Goal: Obtain resource: Download file/media

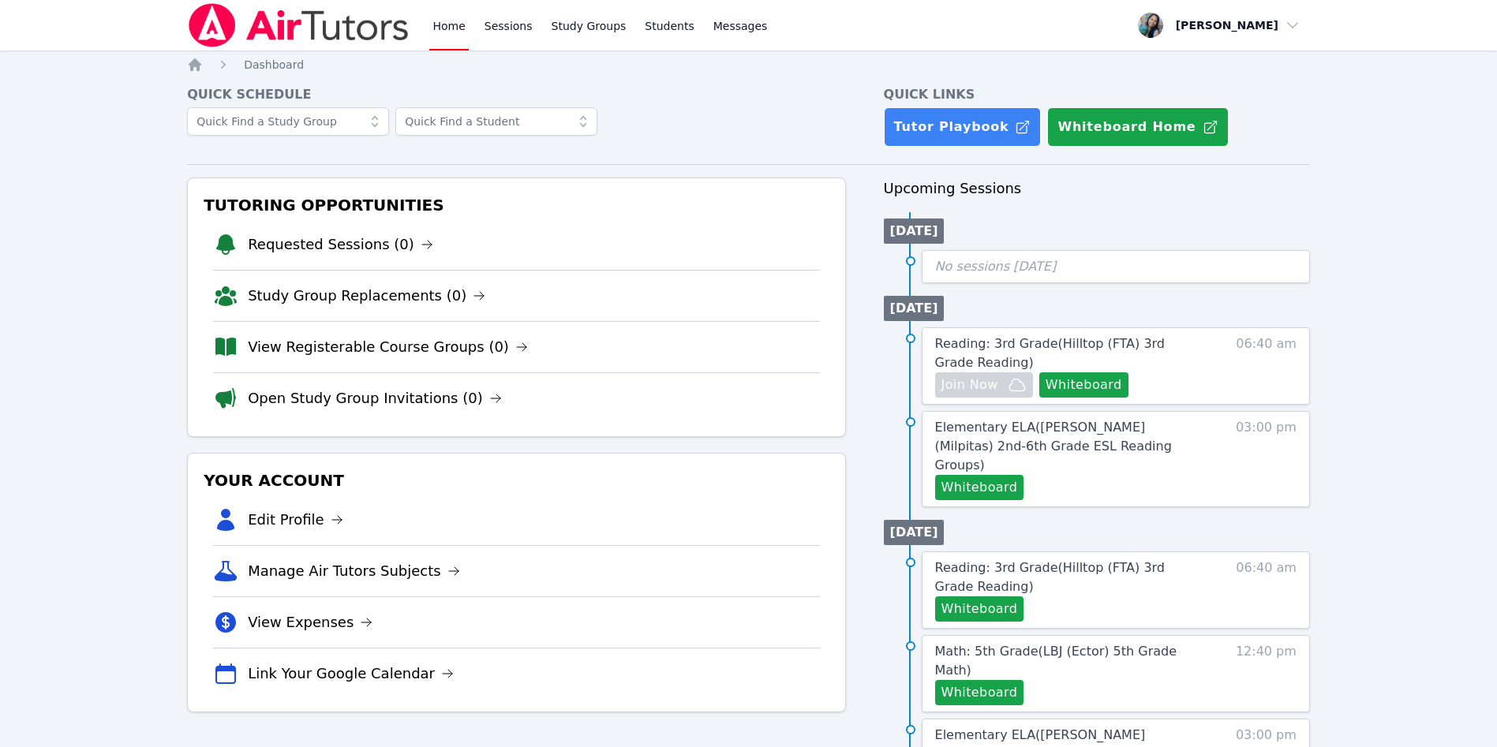
click at [456, 25] on link "Home" at bounding box center [448, 25] width 39 height 51
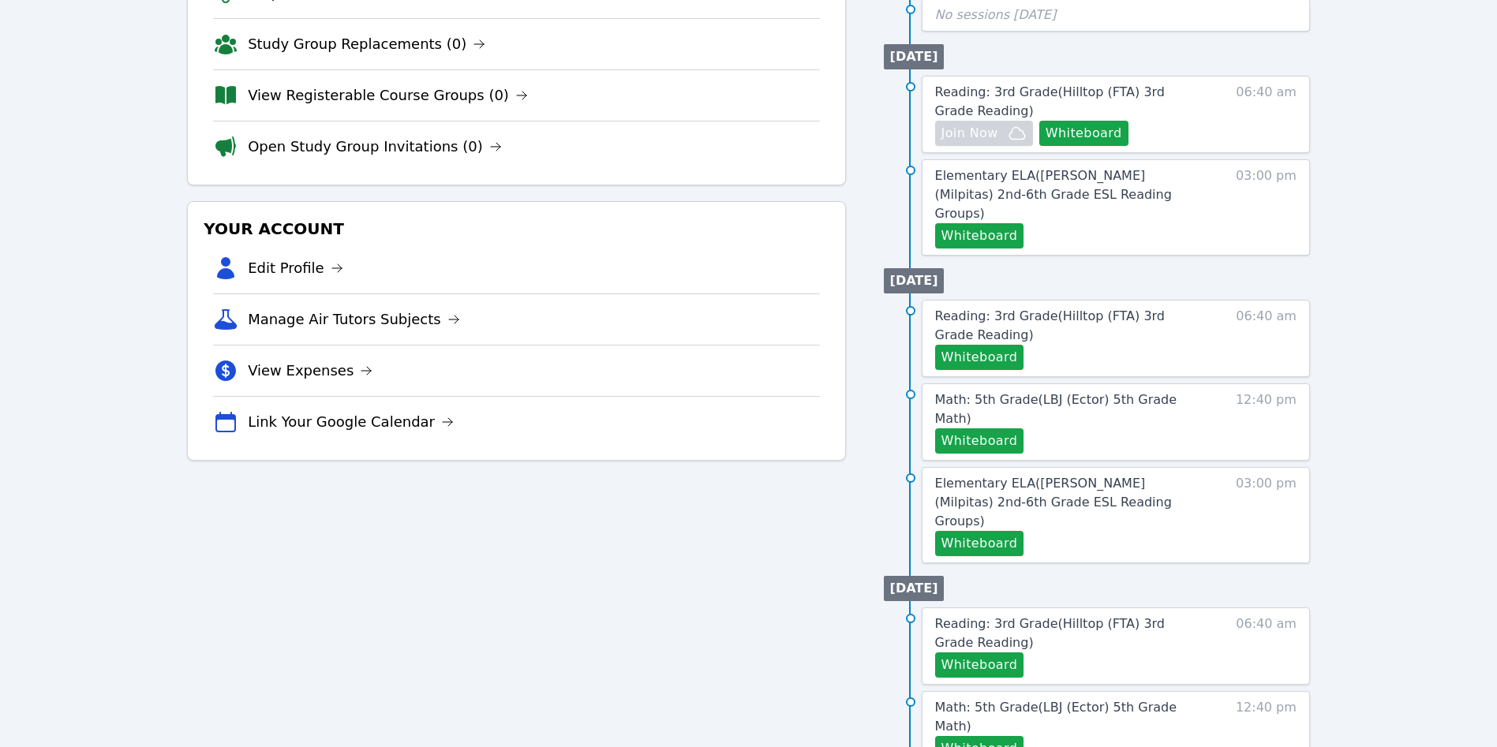
scroll to position [257, 0]
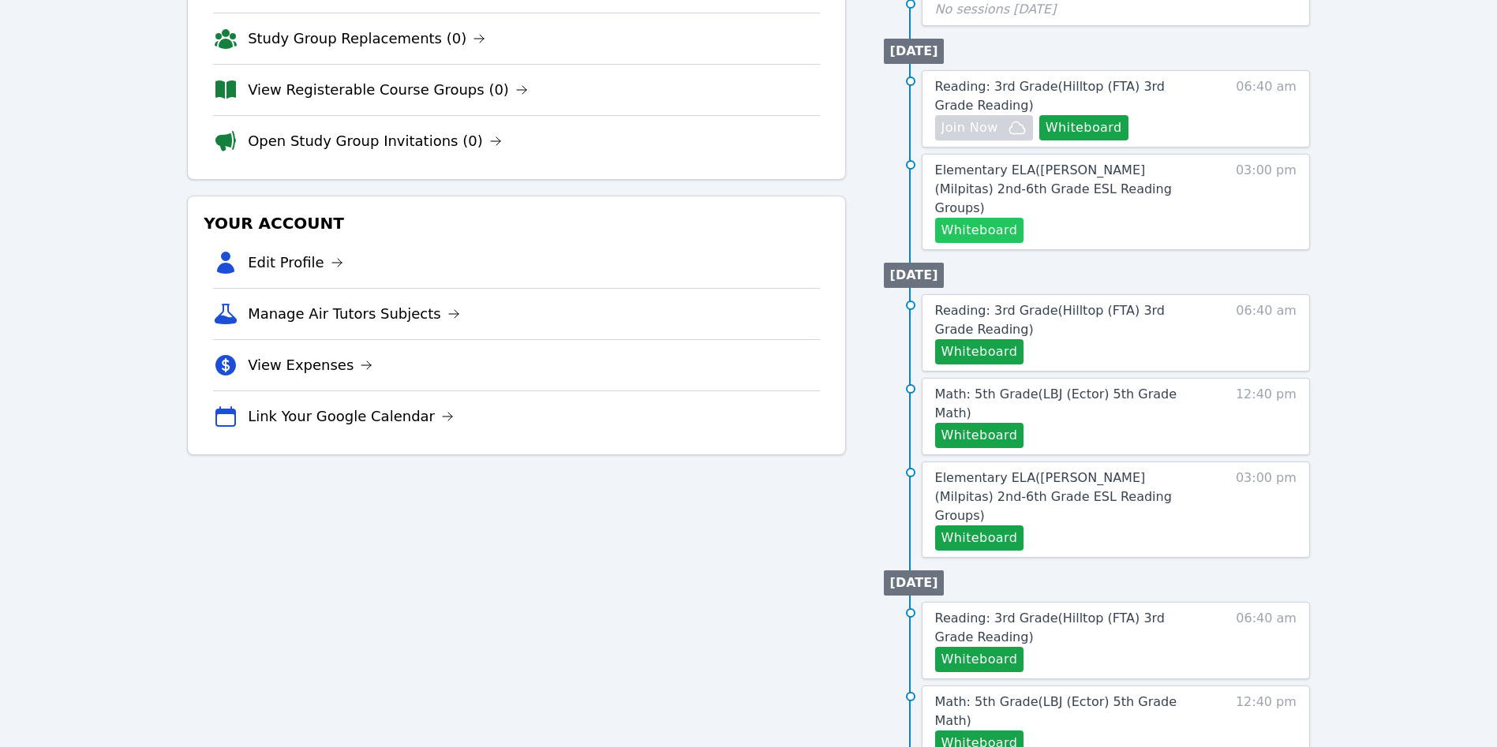
click at [985, 218] on button "Whiteboard" at bounding box center [979, 230] width 89 height 25
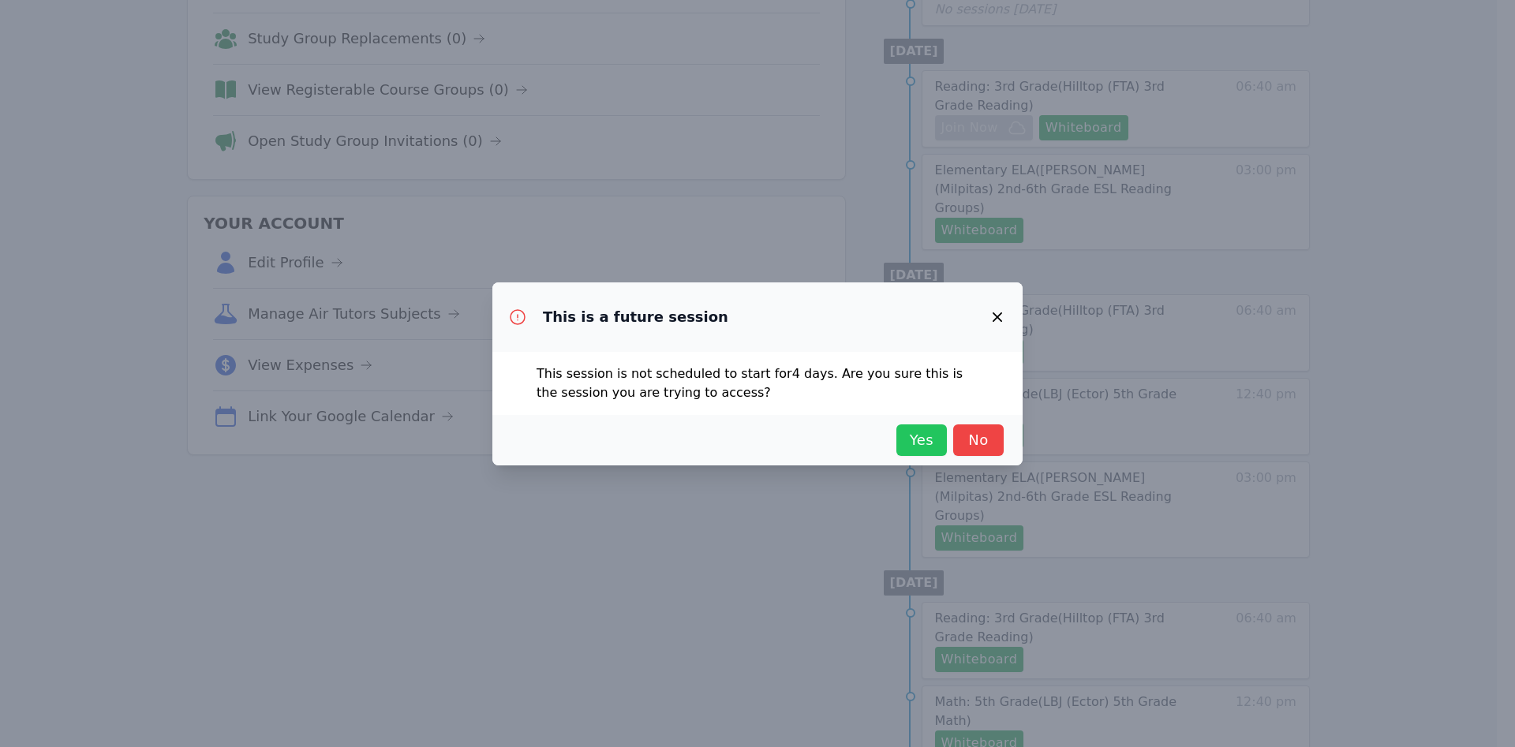
click at [911, 444] on span "Yes" at bounding box center [921, 440] width 35 height 22
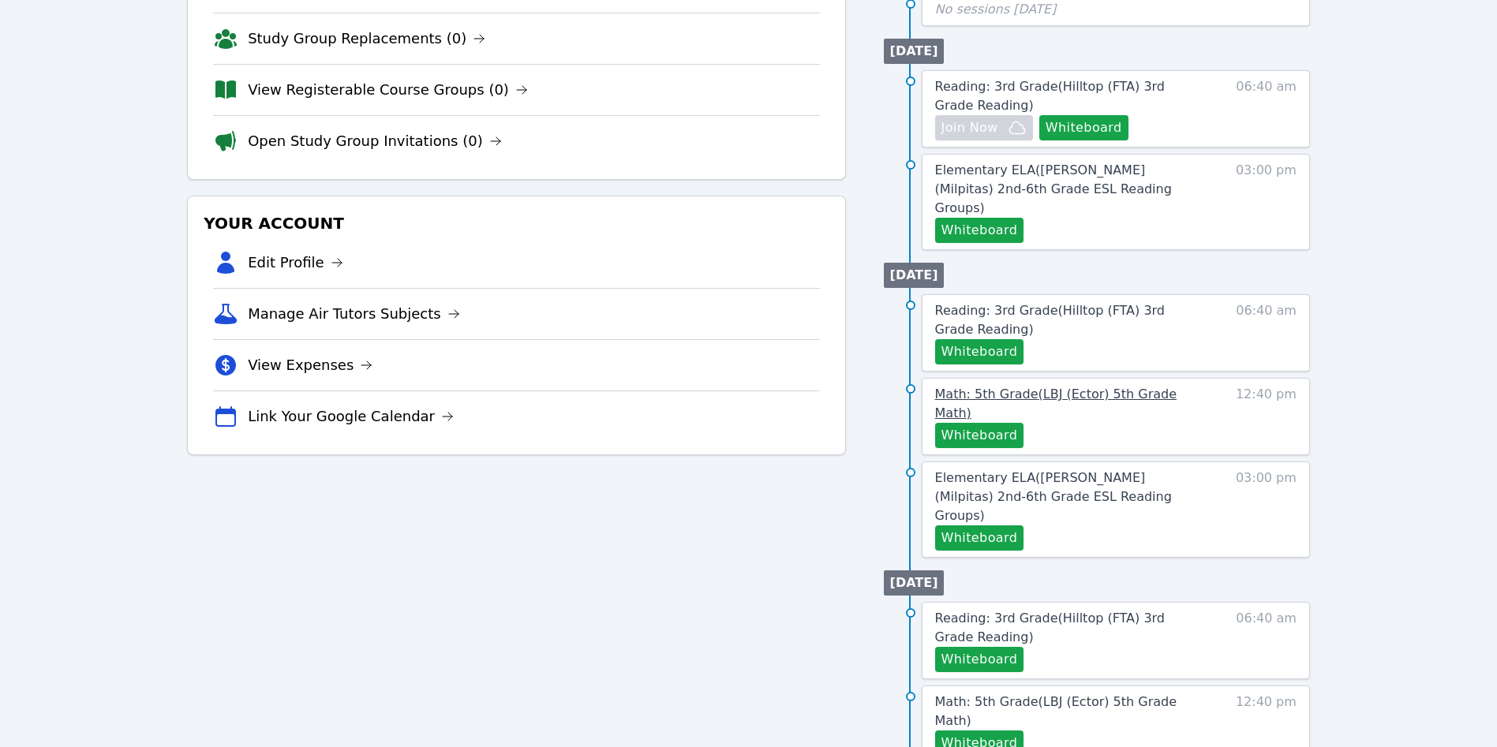
click at [1101, 387] on span "Math: 5th Grade ( LBJ (Ector) 5th Grade Math )" at bounding box center [1056, 404] width 242 height 34
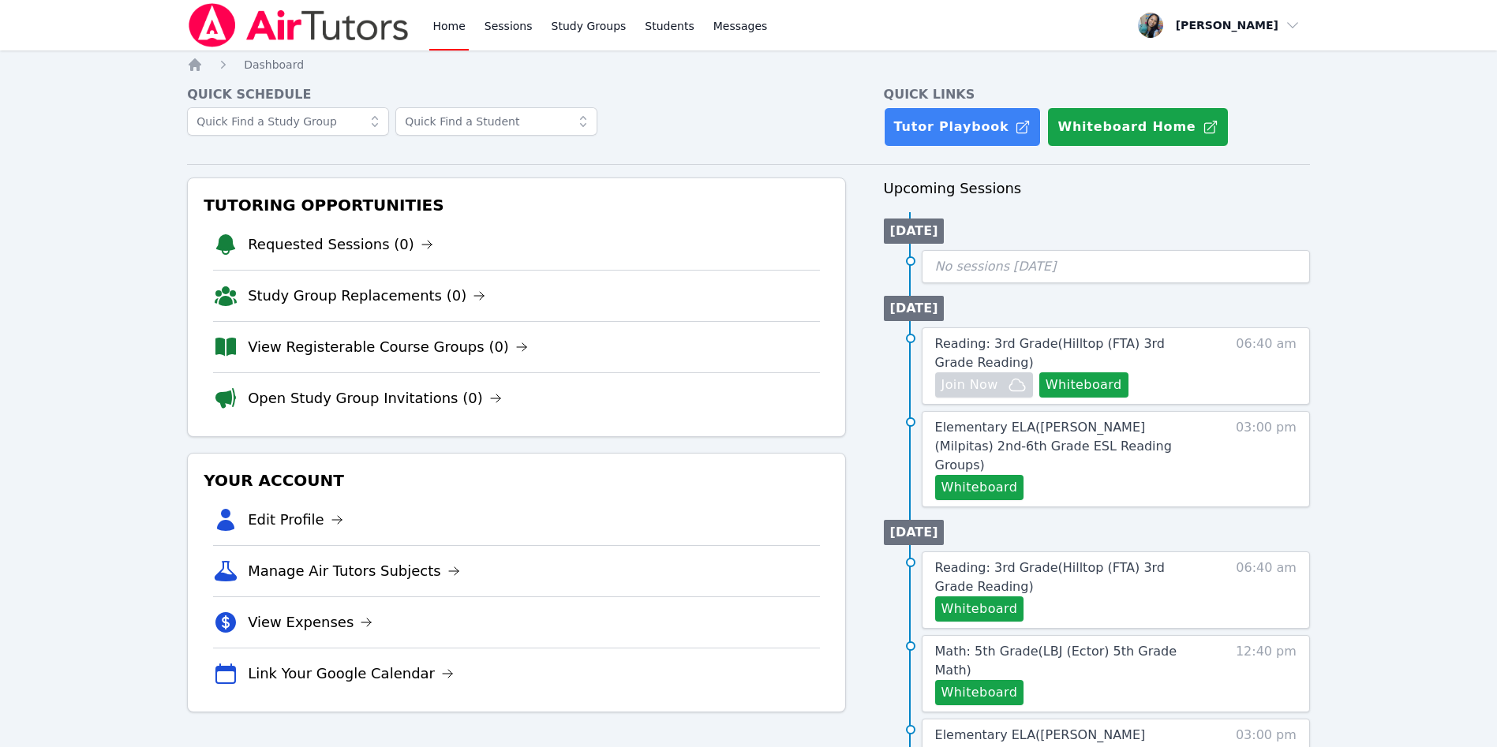
scroll to position [257, 0]
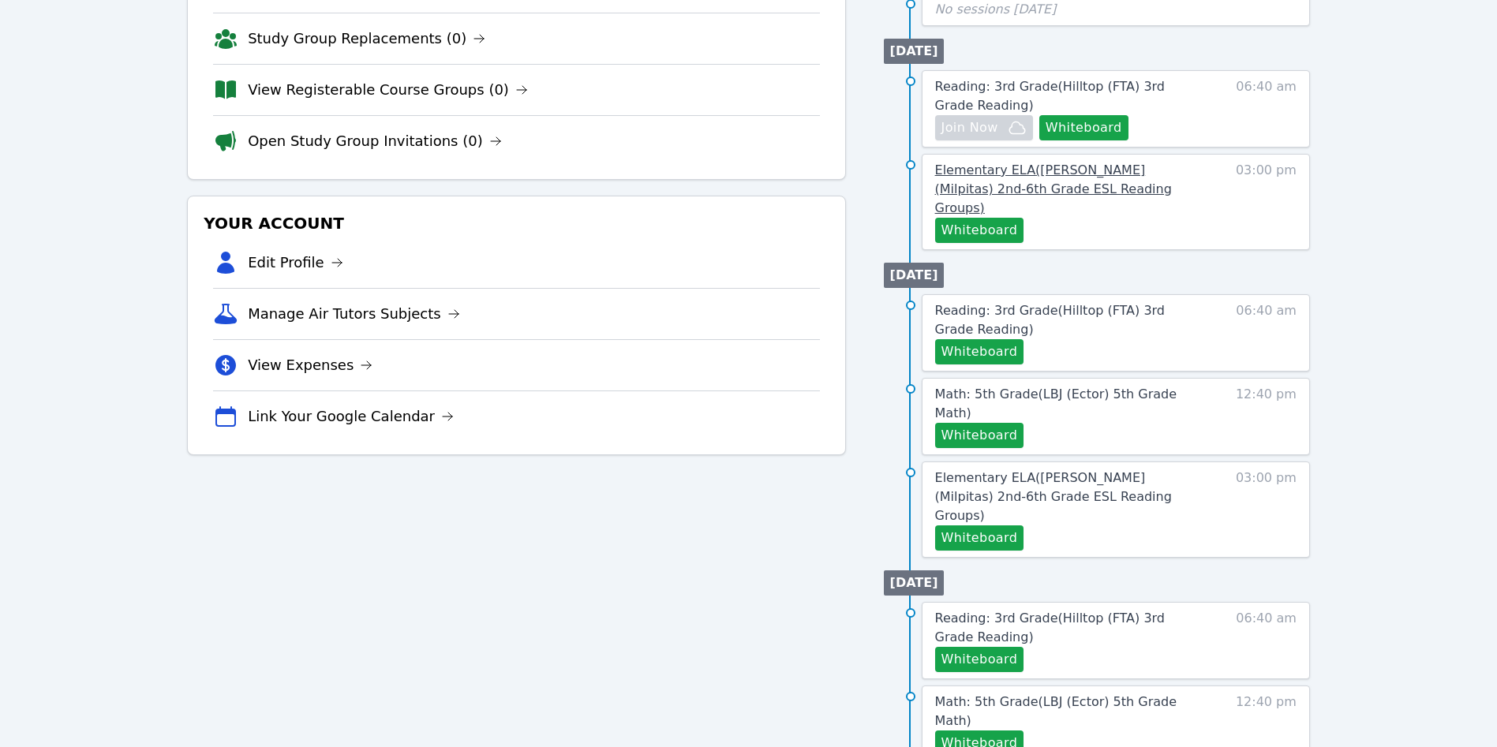
click at [1072, 190] on span "Elementary ELA ( Curtner (Milpitas) 2nd-6th Grade ESL Reading Groups )" at bounding box center [1053, 189] width 237 height 53
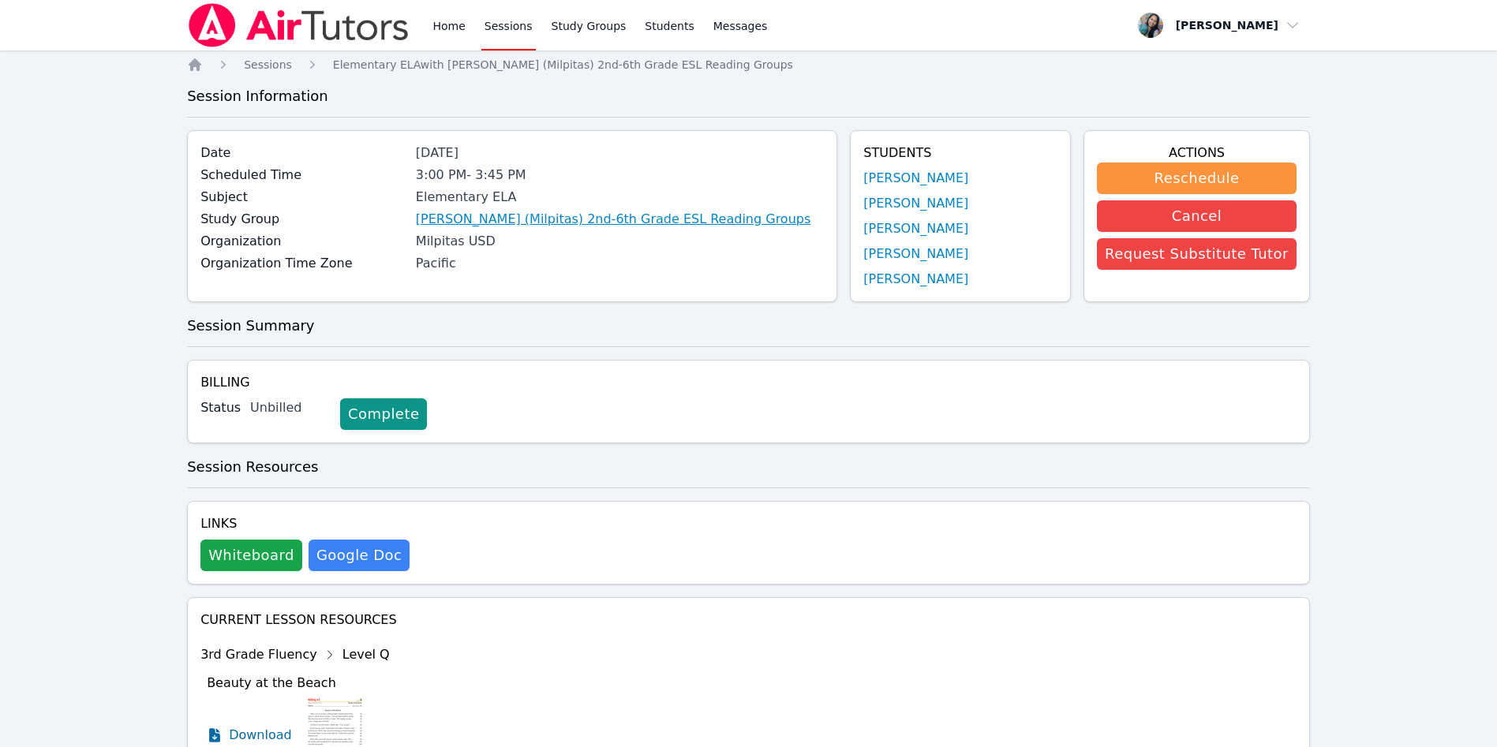
click at [633, 224] on link "Curtner (Milpitas) 2nd-6th Grade ESL Reading Groups" at bounding box center [613, 219] width 395 height 19
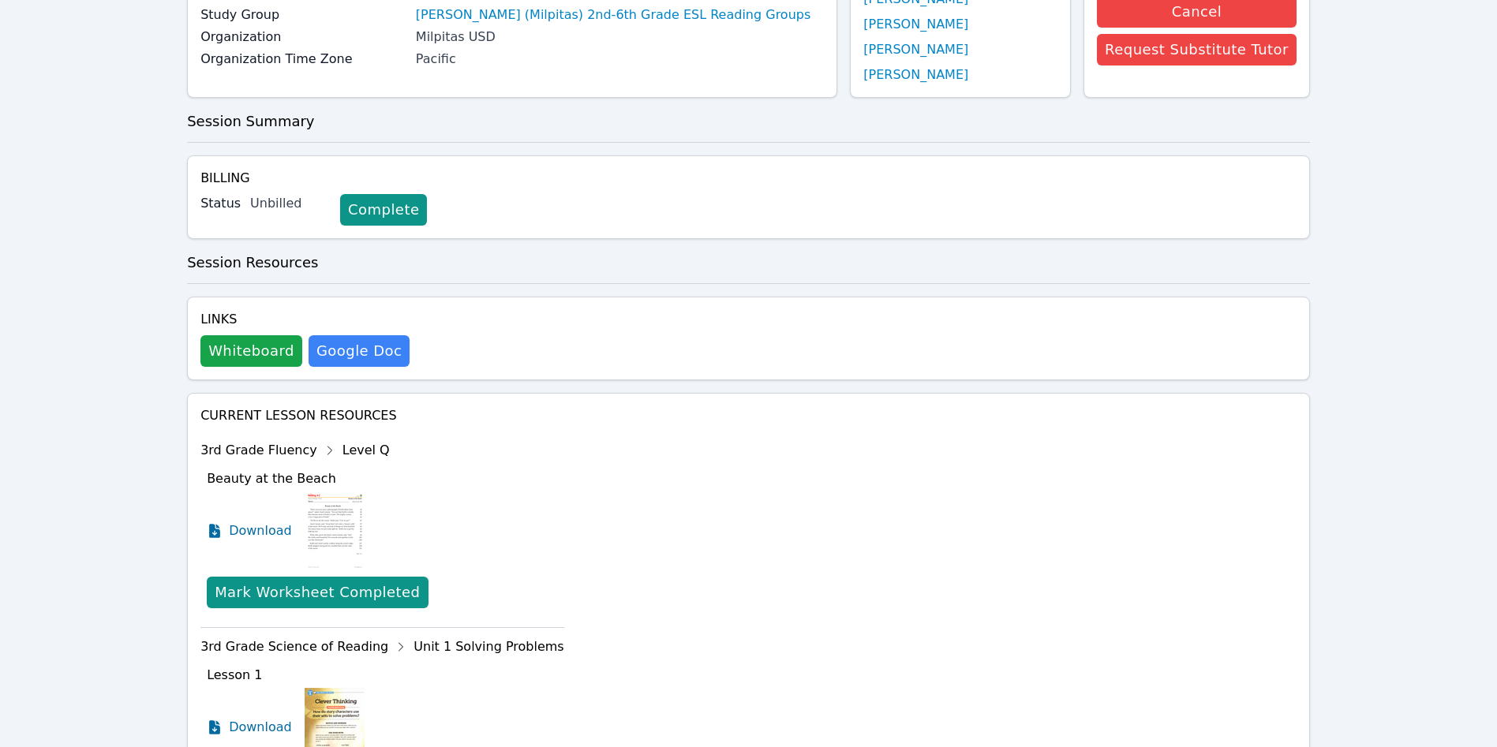
scroll to position [446, 0]
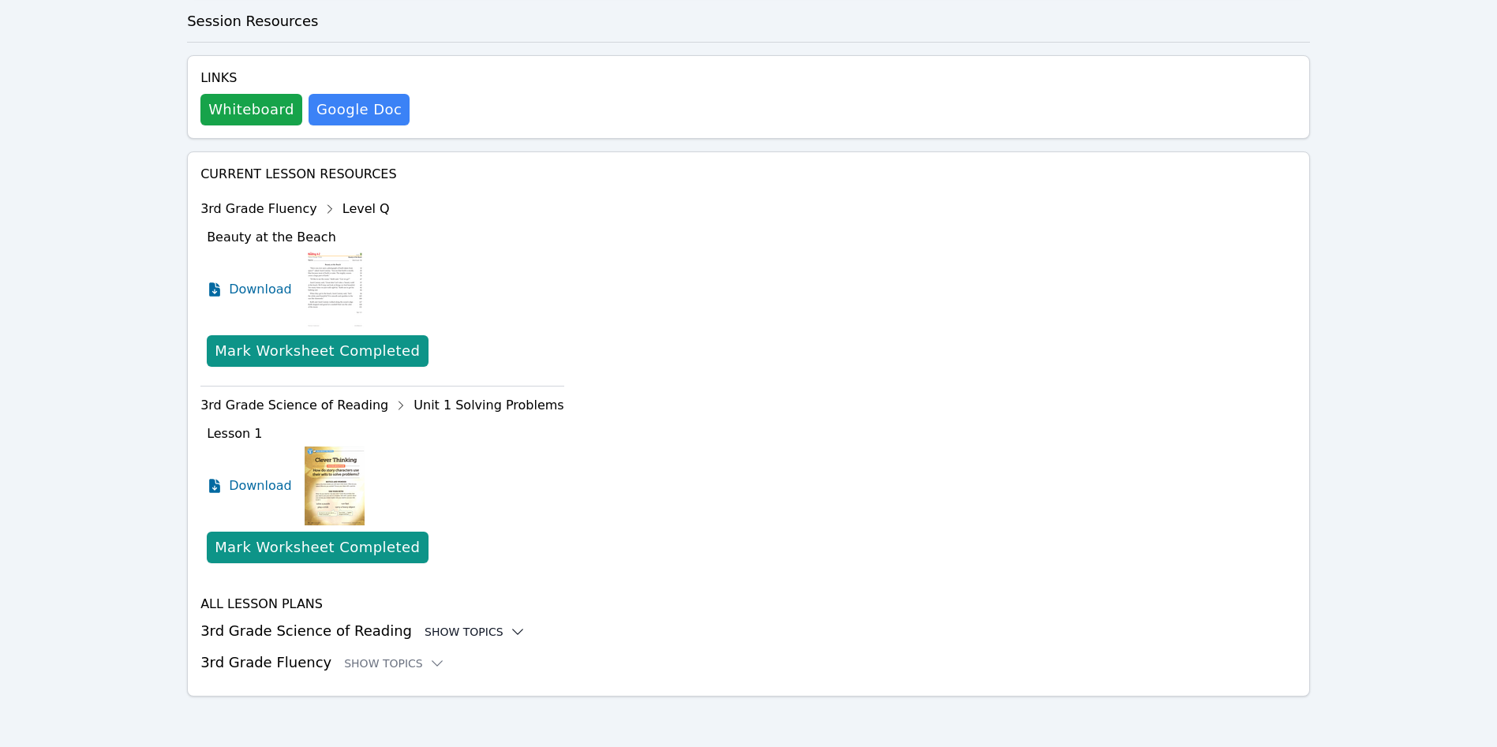
click at [461, 627] on div "Show Topics" at bounding box center [475, 632] width 101 height 16
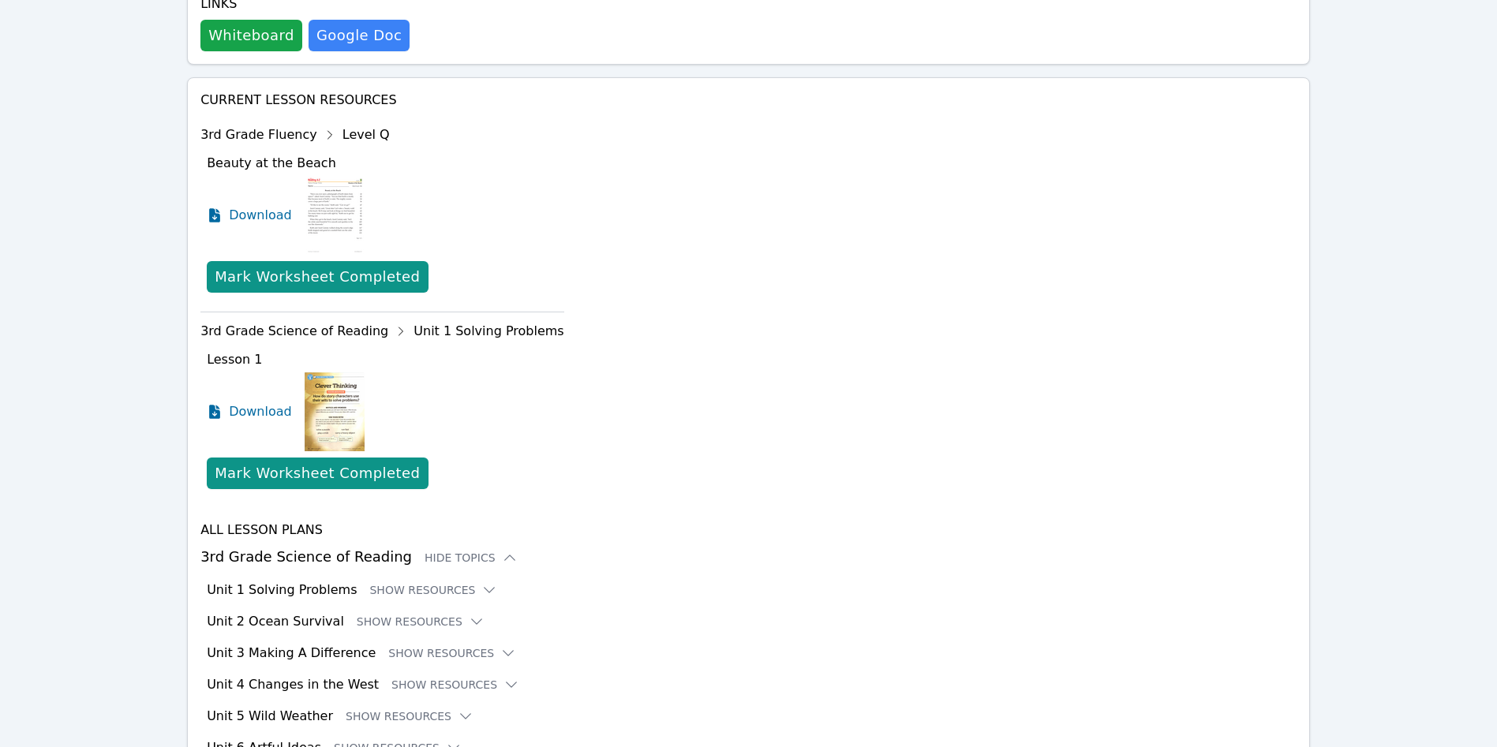
scroll to position [638, 0]
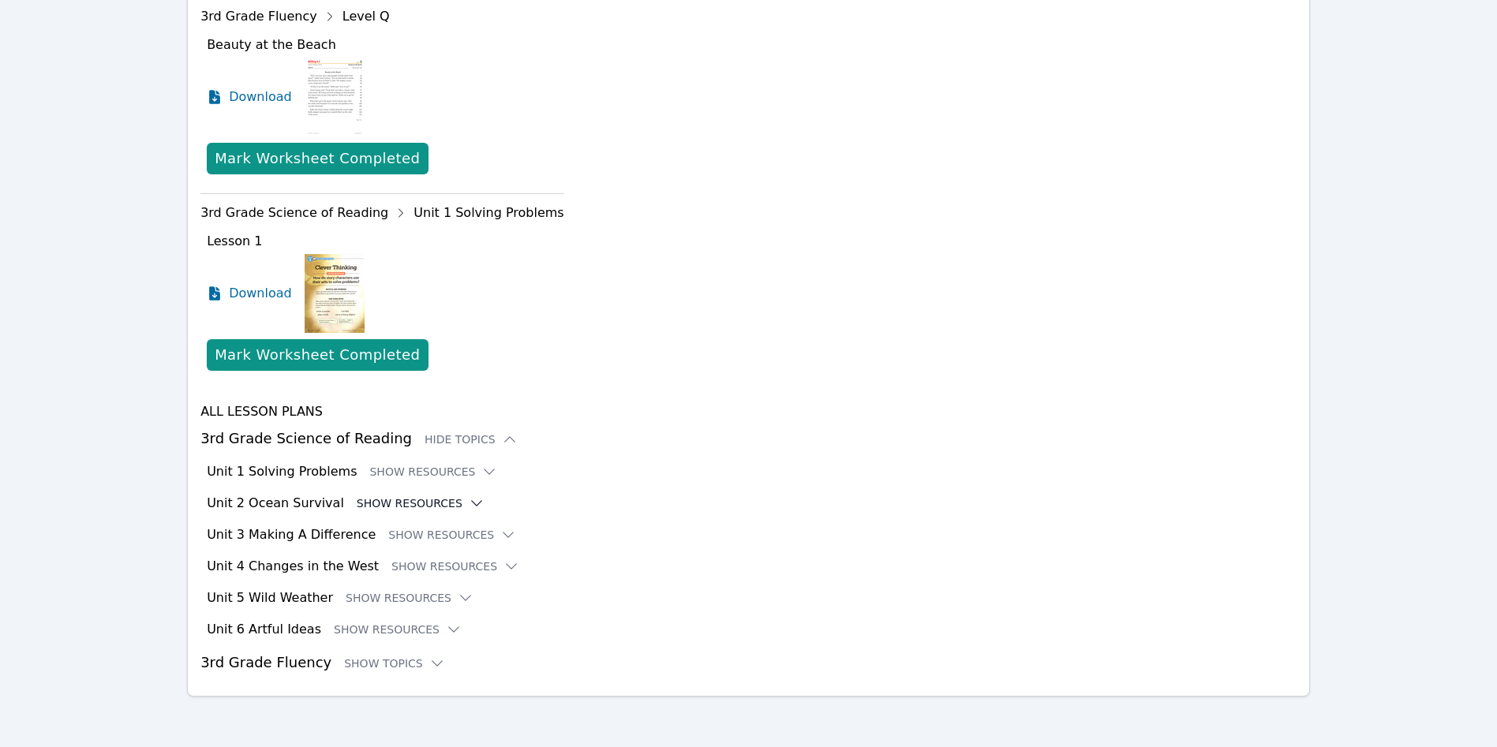
click at [406, 500] on button "Show Resources" at bounding box center [421, 504] width 128 height 16
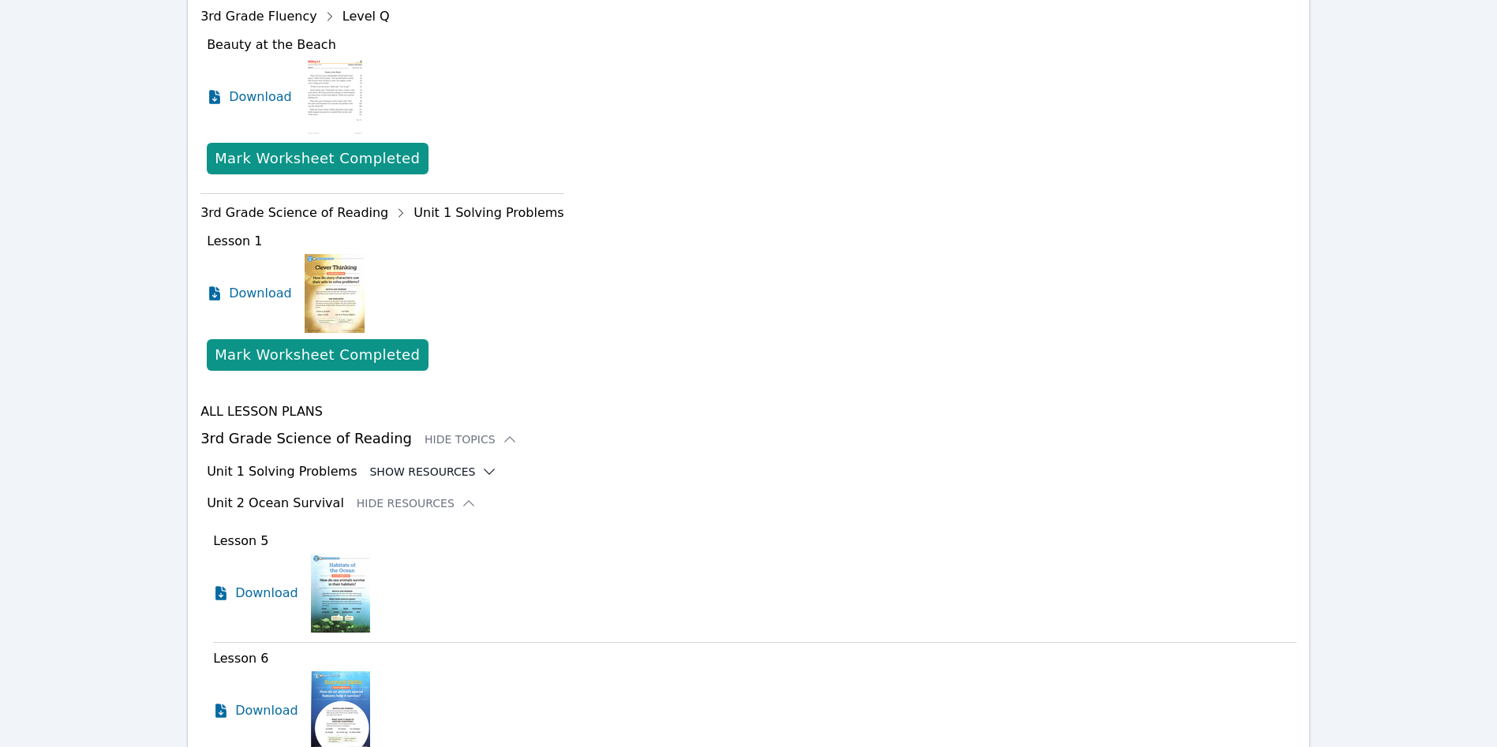
click at [414, 474] on button "Show Resources" at bounding box center [433, 472] width 128 height 16
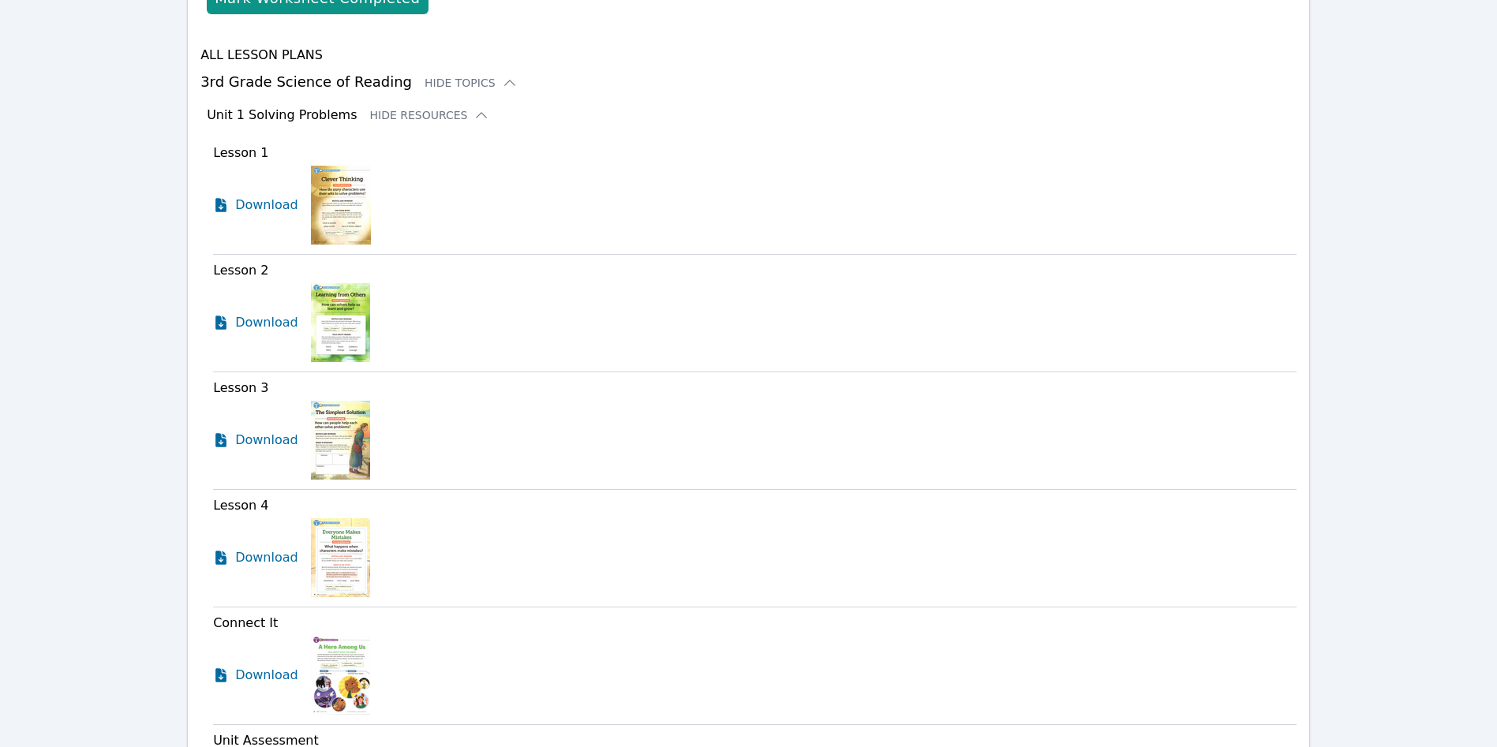
scroll to position [1049, 0]
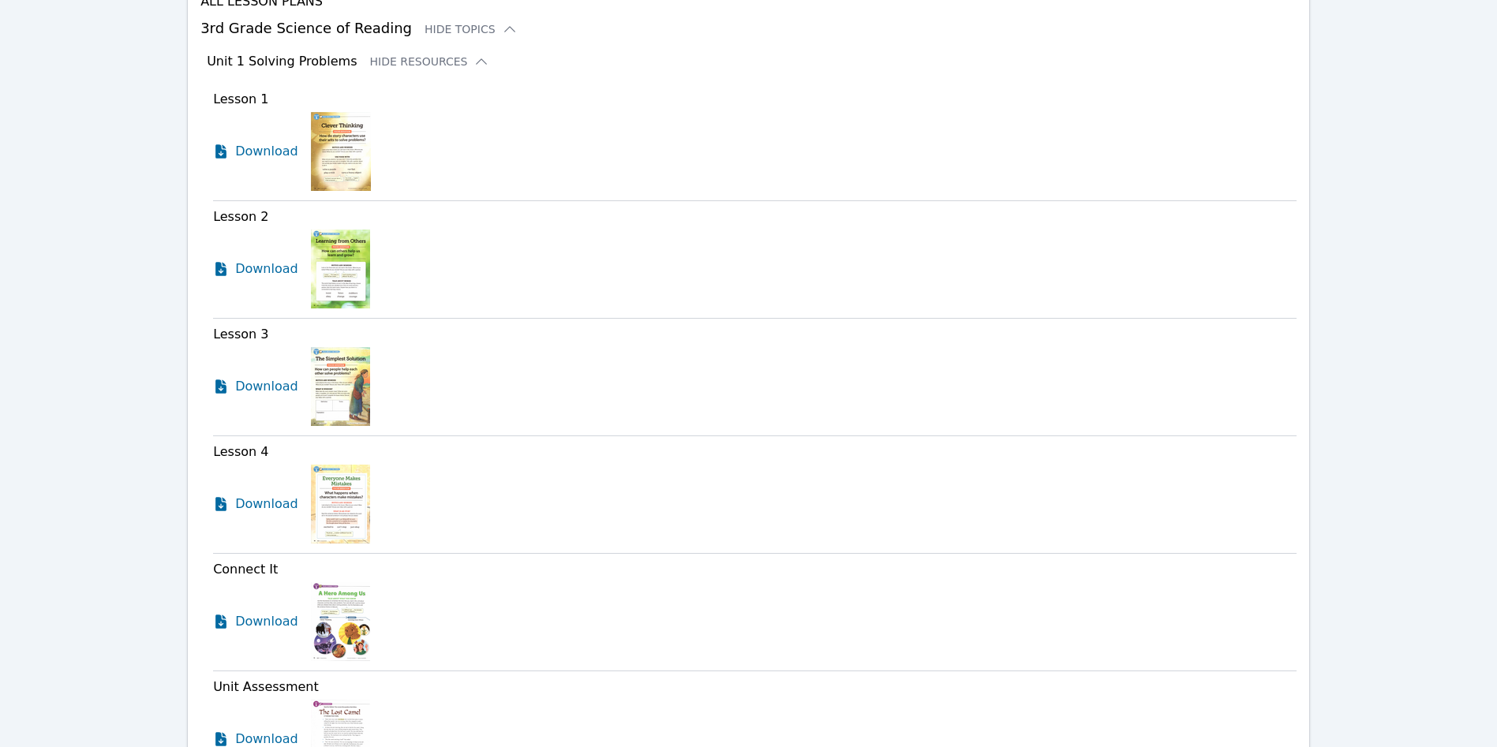
click at [339, 275] on img at bounding box center [340, 269] width 59 height 79
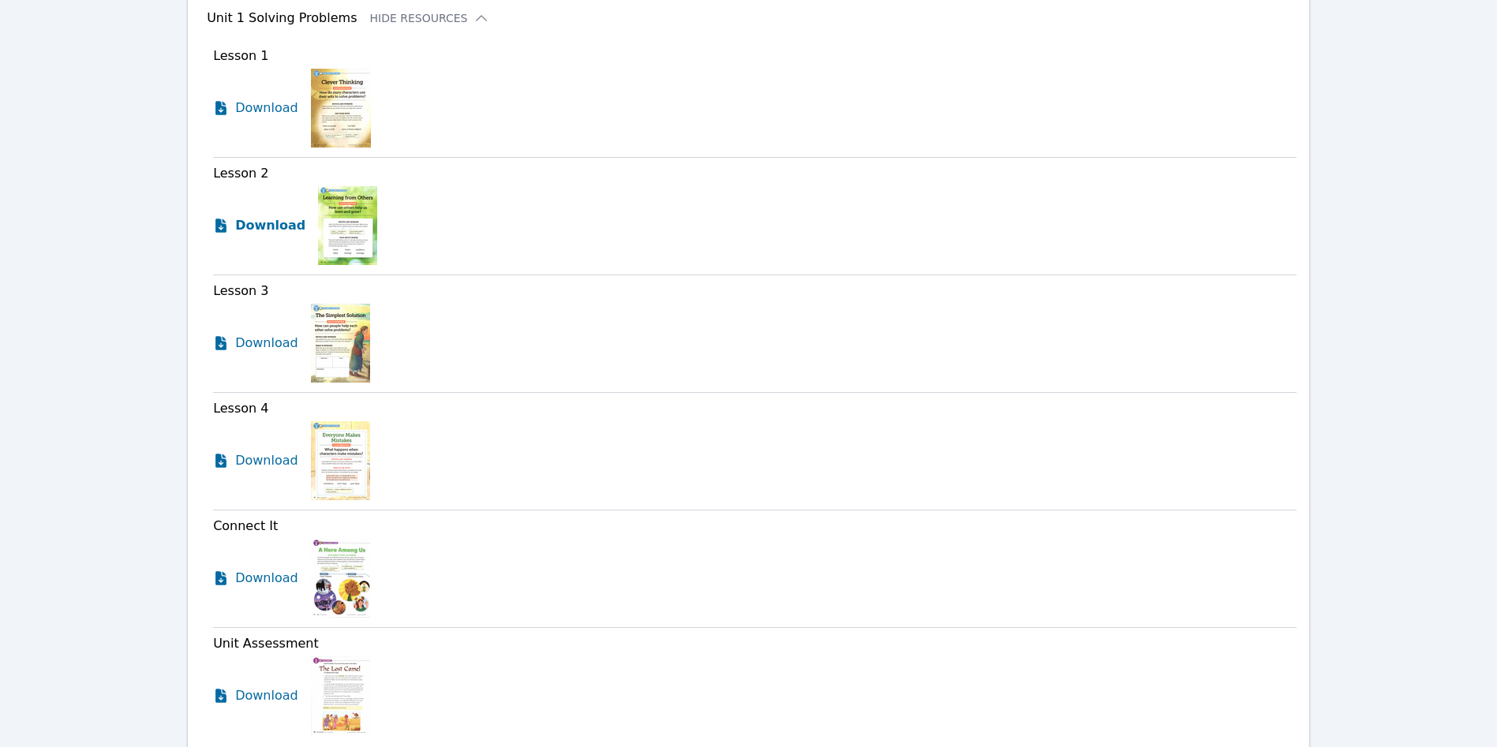
scroll to position [1093, 0]
click at [273, 237] on link "Download" at bounding box center [259, 224] width 92 height 79
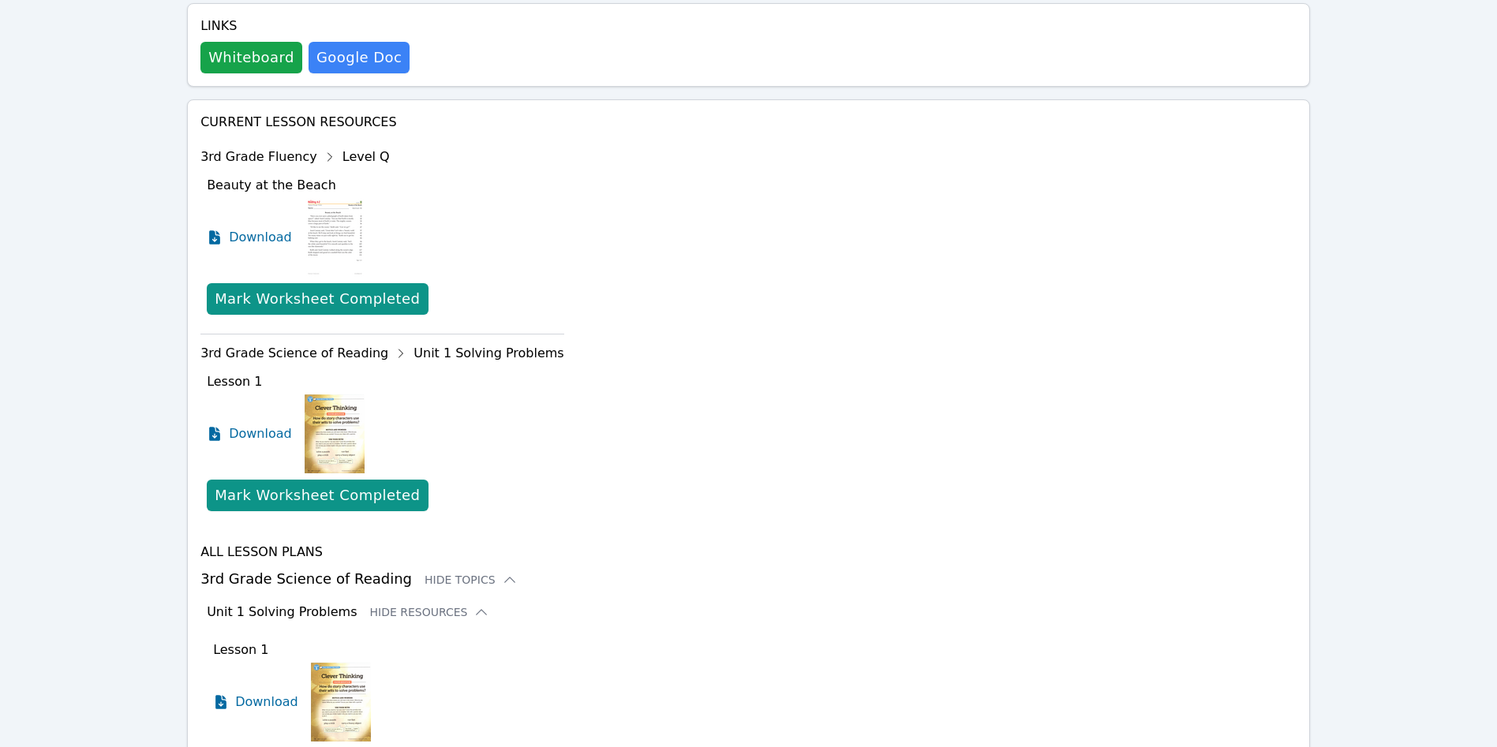
scroll to position [495, 0]
